Goal: Find specific page/section: Find specific page/section

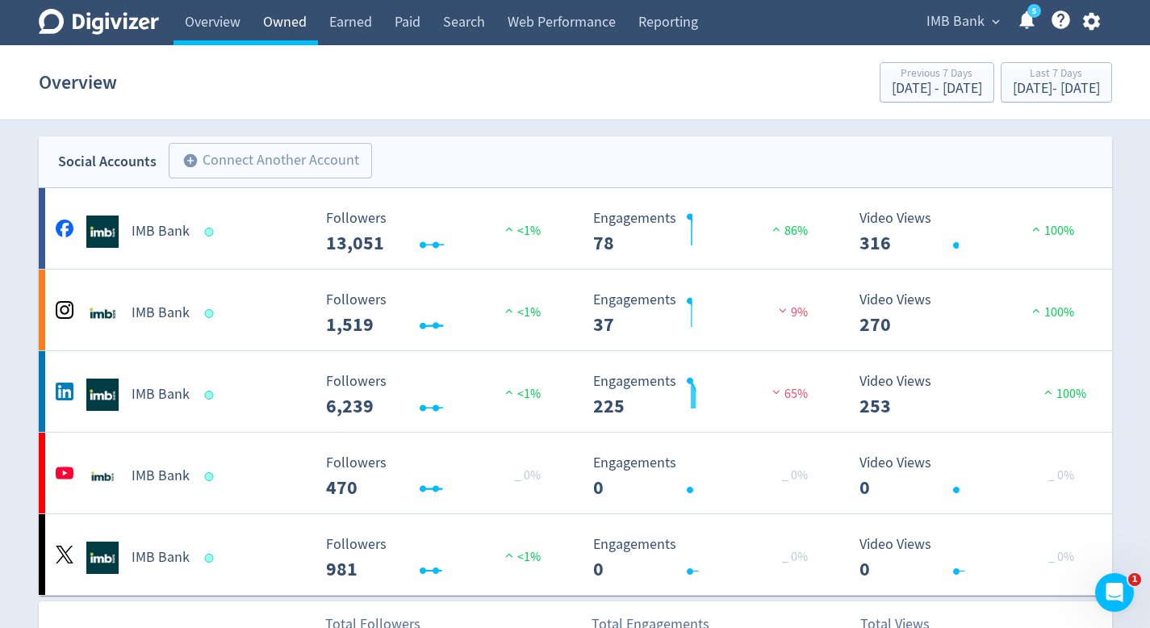
click at [282, 22] on link "Owned" at bounding box center [285, 22] width 66 height 45
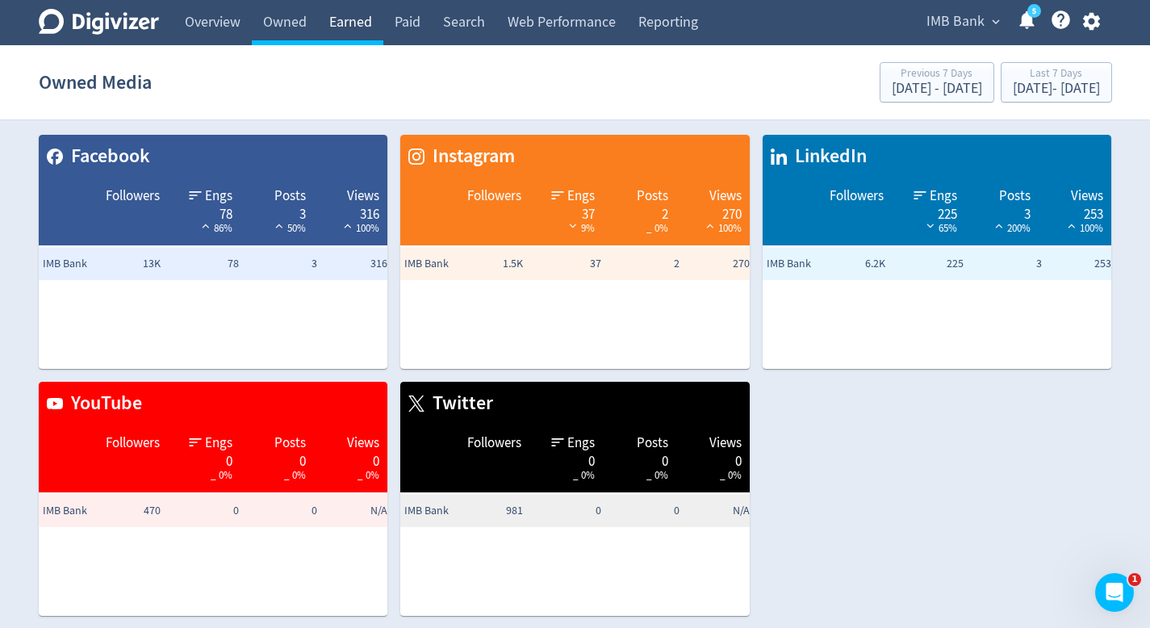
click at [344, 28] on link "Earned" at bounding box center [350, 22] width 65 height 45
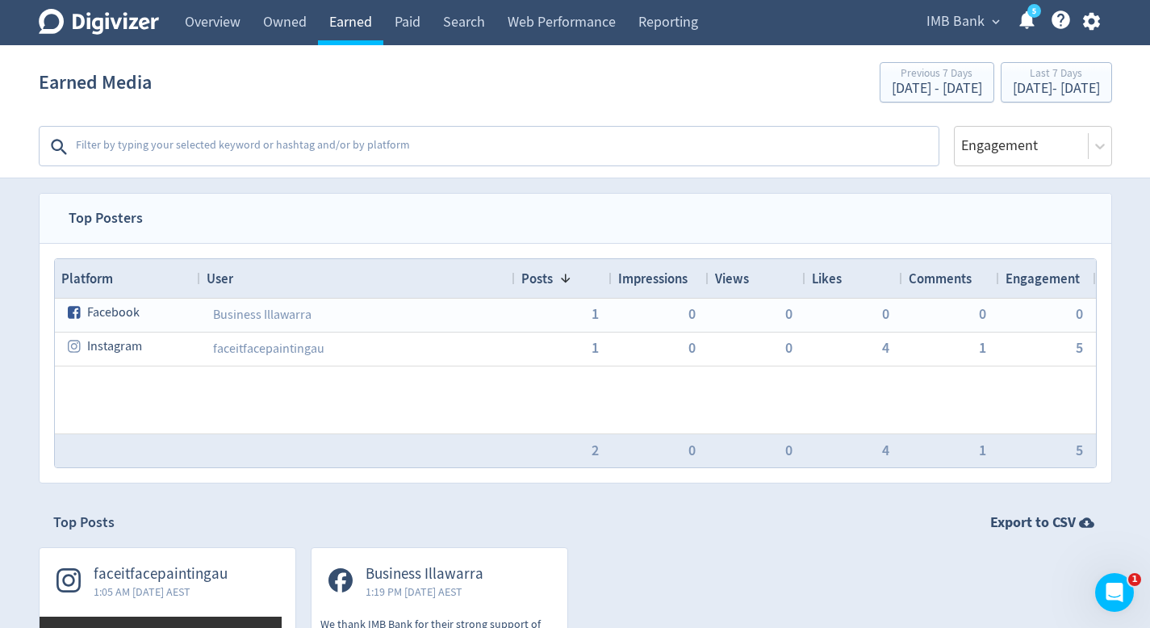
click at [382, 27] on link "Earned" at bounding box center [350, 22] width 65 height 45
click at [401, 27] on link "Paid" at bounding box center [407, 22] width 48 height 45
